Goal: Transaction & Acquisition: Purchase product/service

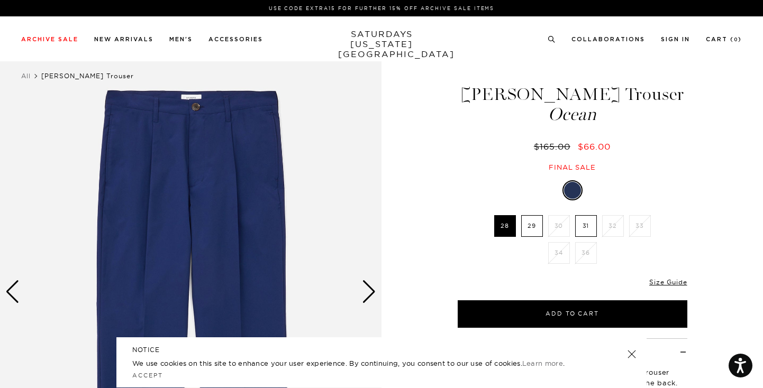
click at [397, 35] on link "SATURDAYS [US_STATE][GEOGRAPHIC_DATA]" at bounding box center [381, 44] width 87 height 30
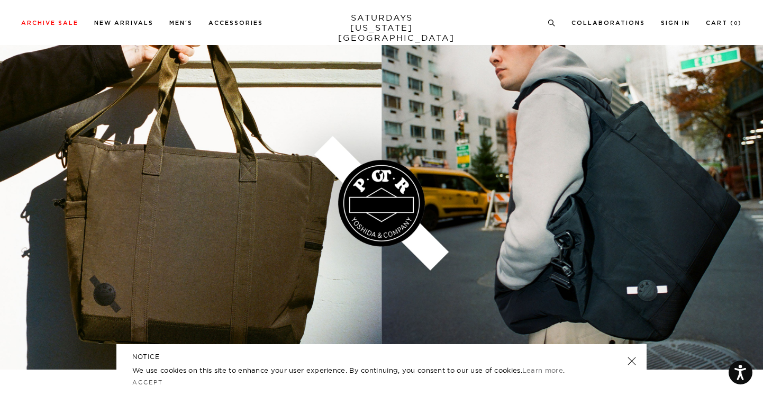
scroll to position [1920, 0]
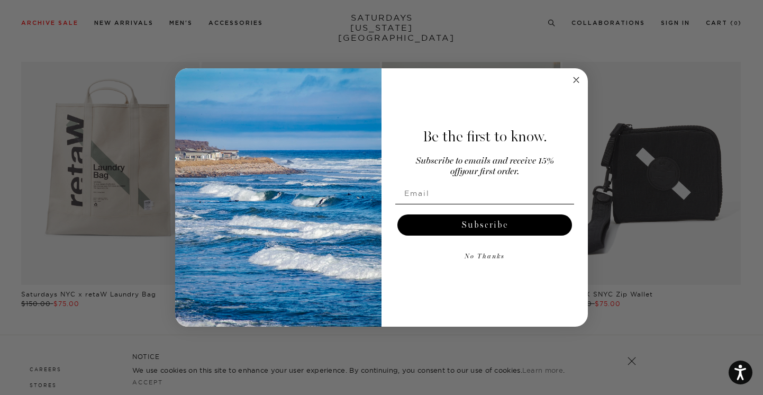
click at [575, 79] on circle "Close dialog" at bounding box center [576, 80] width 12 height 12
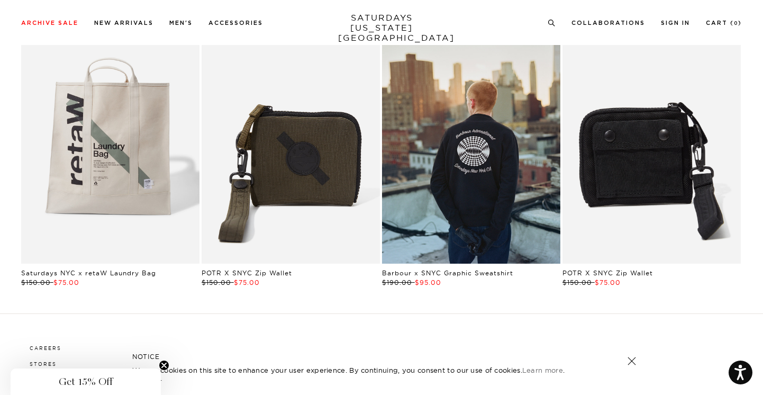
scroll to position [2056, 0]
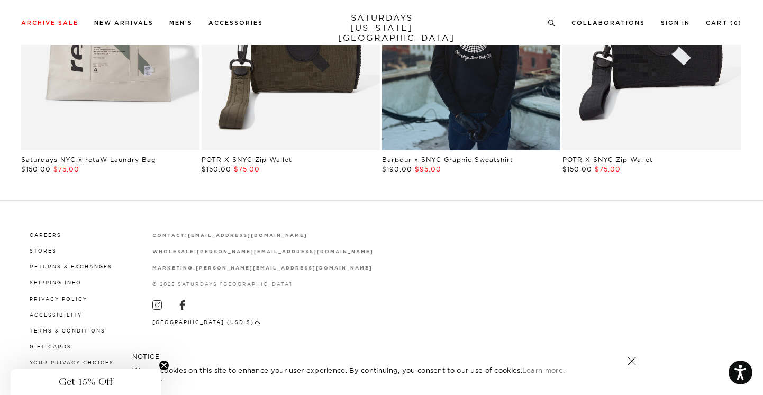
click at [44, 342] on li "Gift Cards" at bounding box center [72, 346] width 84 height 10
click at [44, 345] on link "Gift Cards" at bounding box center [51, 346] width 42 height 6
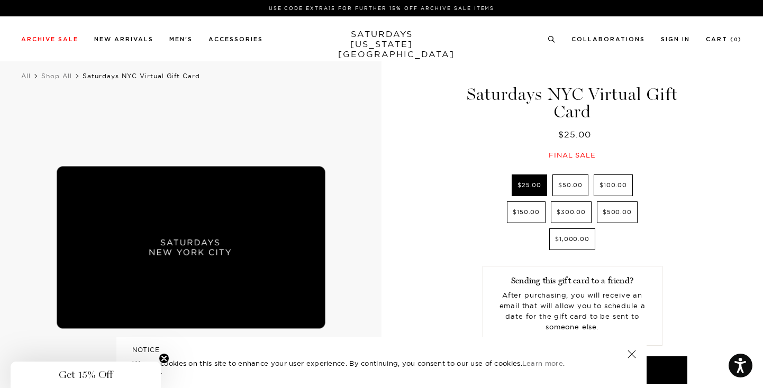
click at [564, 179] on label "$50.00" at bounding box center [570, 186] width 36 height 22
click at [0, 0] on input "$50.00" at bounding box center [0, 0] width 0 height 0
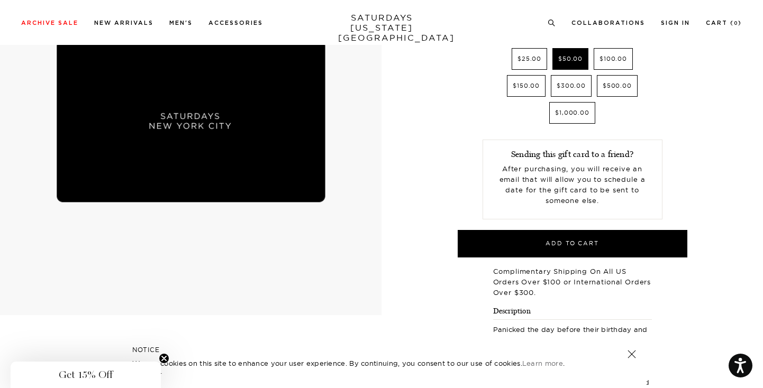
scroll to position [127, 0]
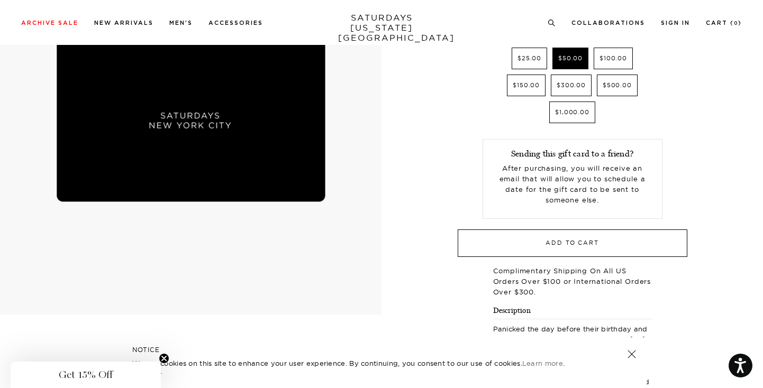
click at [624, 233] on button "Add to Cart" at bounding box center [572, 243] width 230 height 27
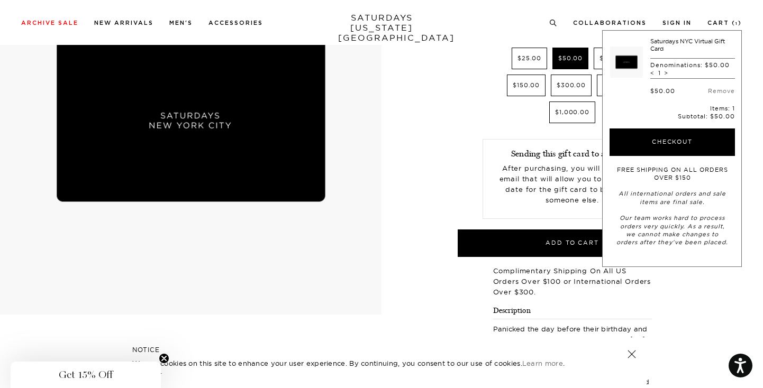
click at [458, 98] on div "$25.00 $50.00 $100.00 $150.00 $300.00 $500.00 $1,000.00 SELECT A SIZE $25.00 $5…" at bounding box center [572, 152] width 264 height 209
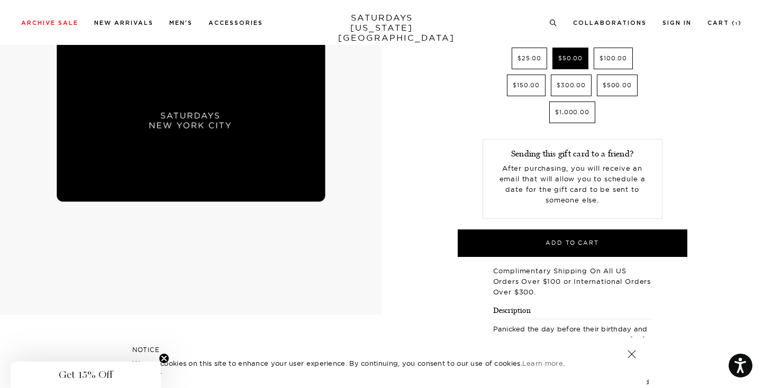
click at [520, 54] on label "$25.00" at bounding box center [528, 59] width 35 height 22
click at [0, 0] on input "$25.00" at bounding box center [0, 0] width 0 height 0
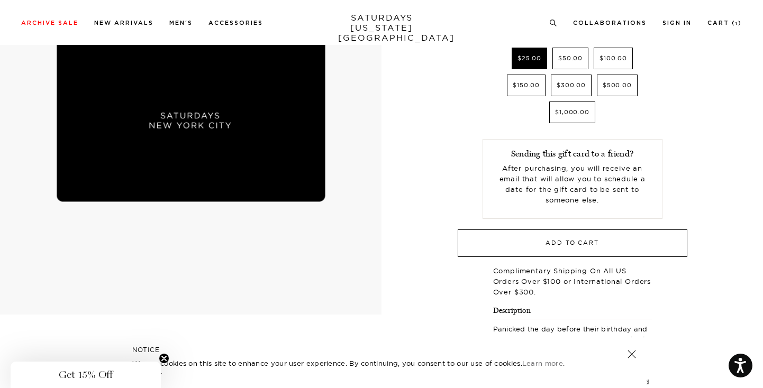
click at [478, 230] on button "Add to Cart" at bounding box center [572, 243] width 230 height 27
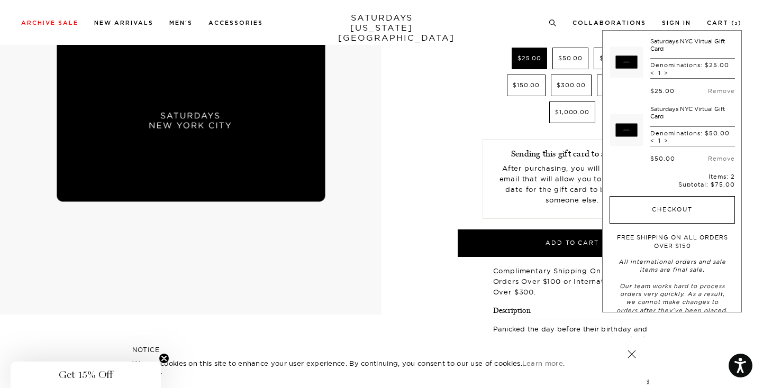
click at [685, 218] on button "Checkout" at bounding box center [671, 209] width 125 height 27
